Goal: Find contact information: Find contact information

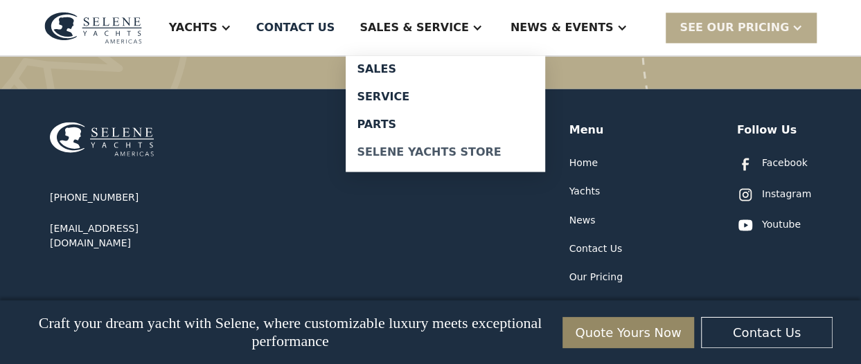
click at [474, 152] on div "Selene Yachts Store" at bounding box center [445, 152] width 177 height 11
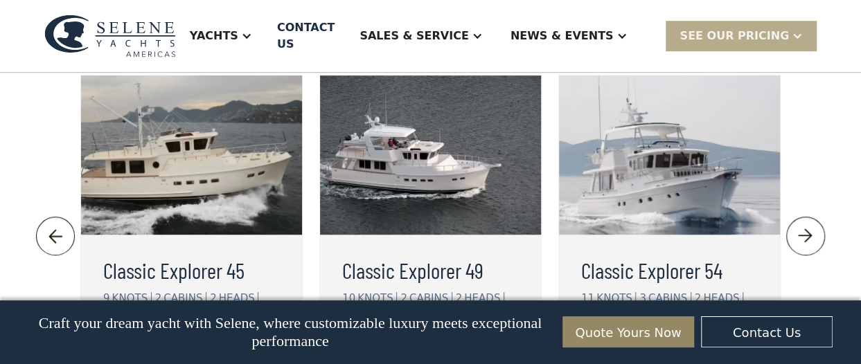
scroll to position [2995, 0]
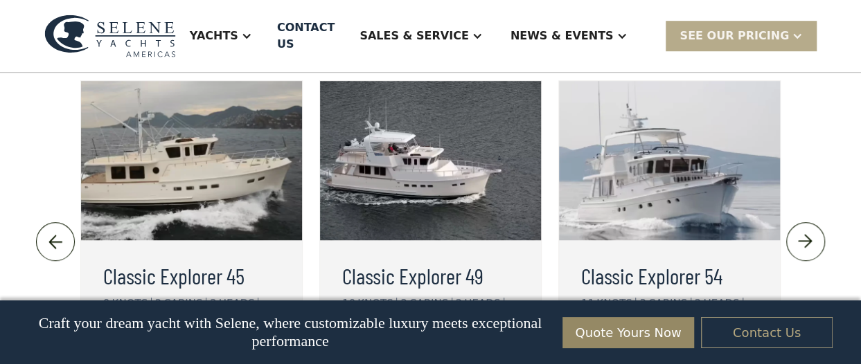
click at [777, 330] on link "Contact Us" at bounding box center [767, 332] width 132 height 31
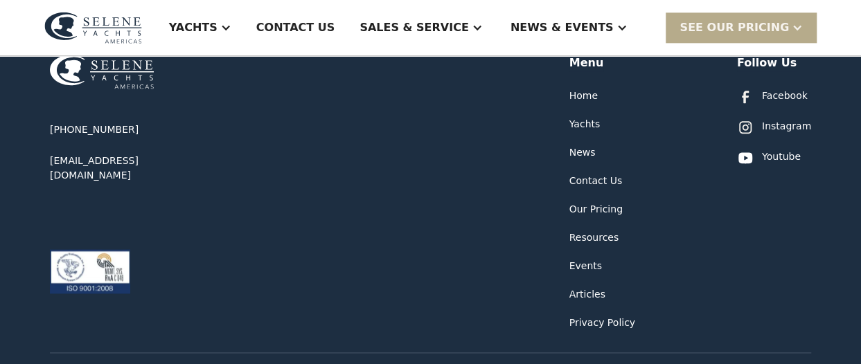
scroll to position [822, 0]
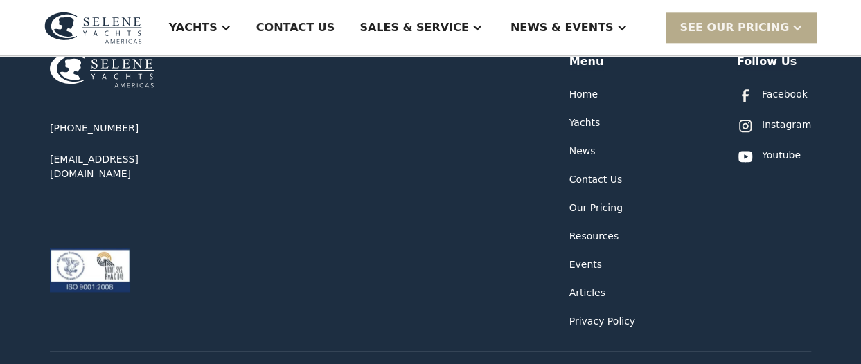
click at [588, 181] on div "Contact Us" at bounding box center [595, 179] width 53 height 15
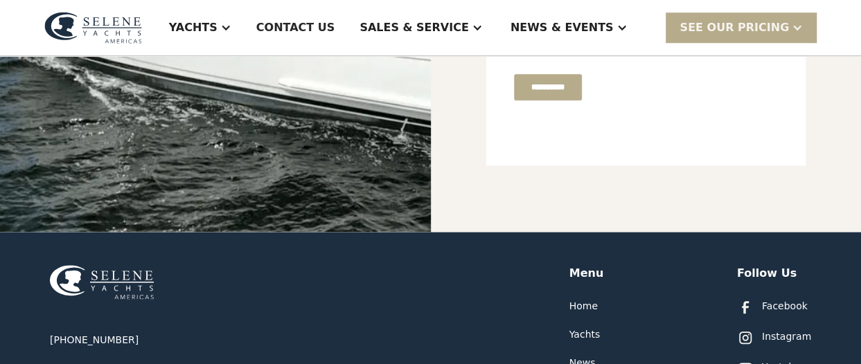
scroll to position [614, 0]
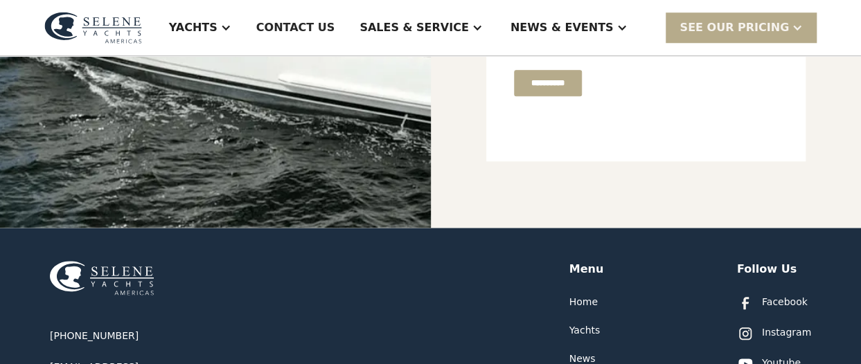
click at [586, 298] on div "Home" at bounding box center [583, 302] width 28 height 15
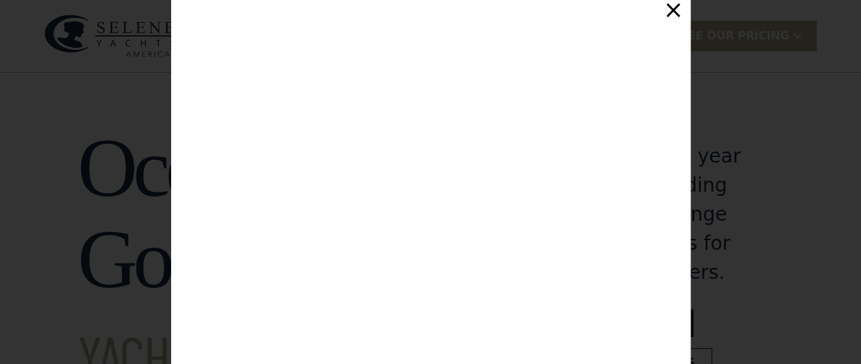
click at [754, 136] on div "Customize Your Selene Yacht & Access Personalized Pricing Complete the form to …" at bounding box center [430, 182] width 861 height 364
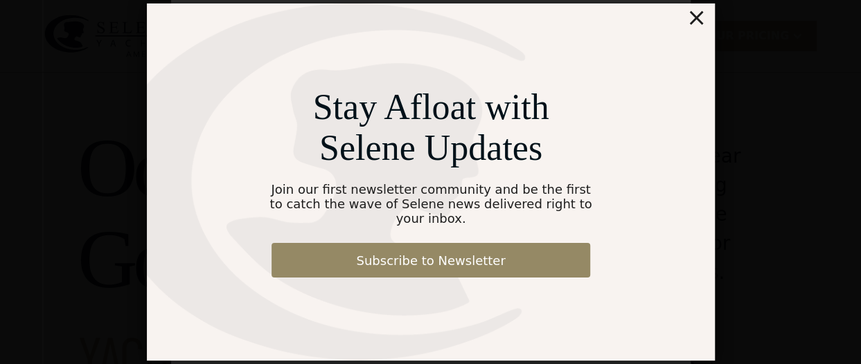
click at [694, 31] on div "×" at bounding box center [695, 17] width 20 height 28
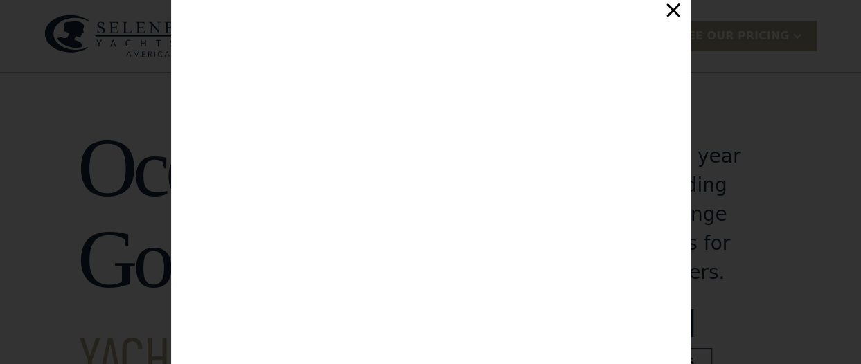
click at [676, 12] on div "×" at bounding box center [673, 10] width 20 height 28
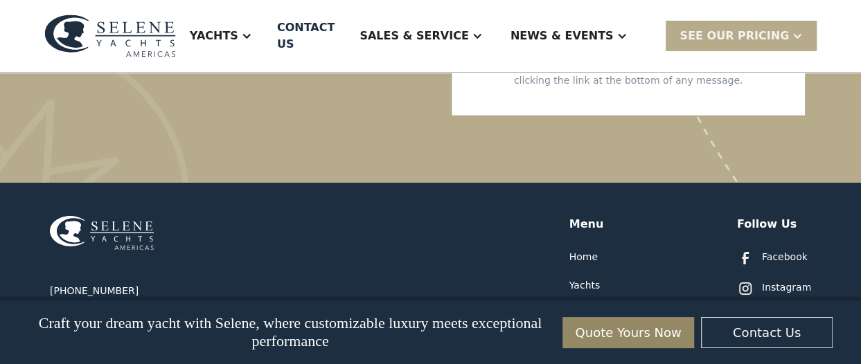
scroll to position [7435, 0]
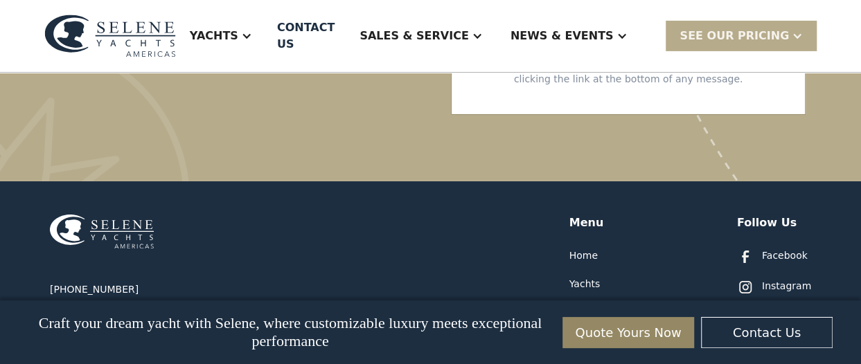
drag, startPoint x: 130, startPoint y: 132, endPoint x: 43, endPoint y: 131, distance: 87.2
drag, startPoint x: 43, startPoint y: 131, endPoint x: 64, endPoint y: 132, distance: 20.8
copy div "[PHONE_NUMBER]"
